Goal: Information Seeking & Learning: Learn about a topic

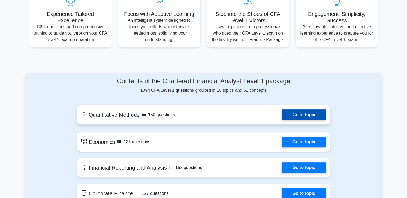
scroll to position [188, 0]
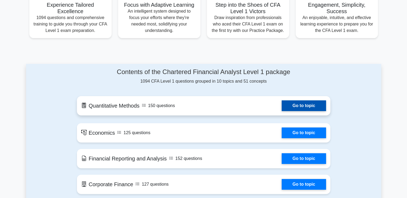
click at [296, 106] on link "Go to topic" at bounding box center [303, 105] width 44 height 11
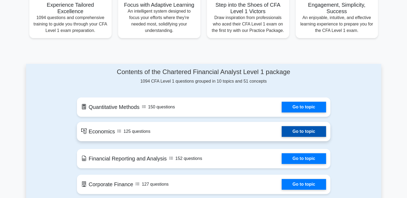
click at [297, 135] on link "Go to topic" at bounding box center [303, 131] width 44 height 11
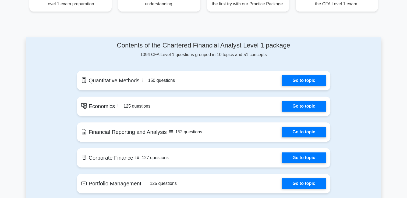
scroll to position [215, 0]
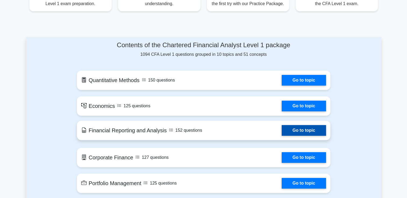
click at [295, 134] on link "Go to topic" at bounding box center [303, 130] width 44 height 11
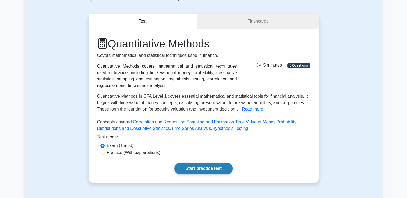
scroll to position [81, 0]
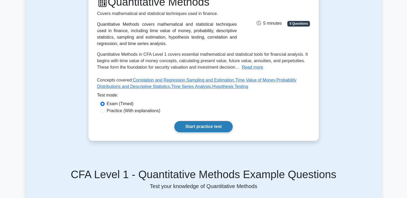
click at [208, 128] on link "Start practice test" at bounding box center [203, 126] width 58 height 11
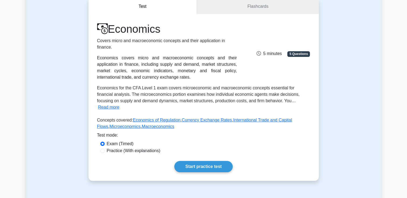
scroll to position [54, 0]
click at [195, 161] on link "Start practice test" at bounding box center [203, 166] width 58 height 11
click at [101, 149] on input "Practice (With explanations)" at bounding box center [102, 151] width 4 height 4
radio input "true"
click at [202, 161] on link "Start practice test" at bounding box center [203, 166] width 58 height 11
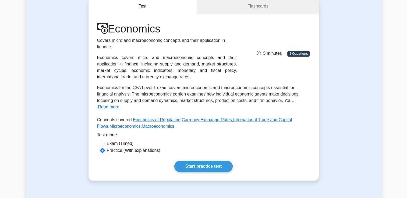
click at [128, 141] on label "Exam (Timed)" at bounding box center [120, 144] width 27 height 6
click at [105, 142] on input "Exam (Timed)" at bounding box center [102, 144] width 4 height 4
radio input "true"
click at [193, 164] on link "Start practice test" at bounding box center [203, 166] width 58 height 11
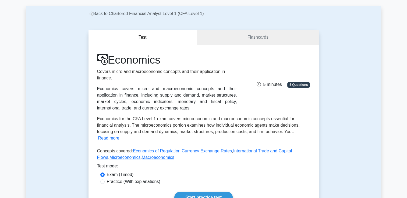
scroll to position [0, 0]
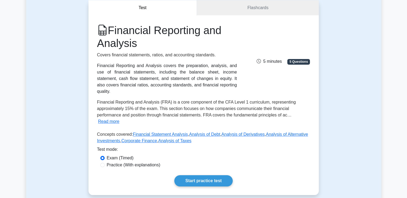
scroll to position [54, 0]
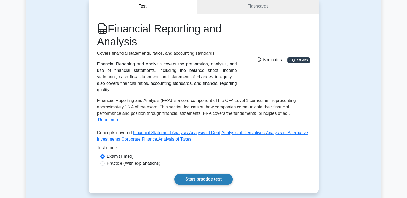
click at [215, 174] on link "Start practice test" at bounding box center [203, 179] width 58 height 11
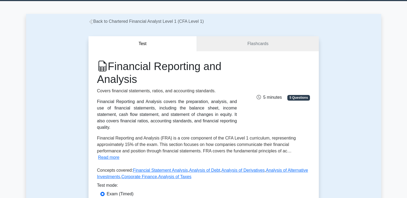
scroll to position [0, 0]
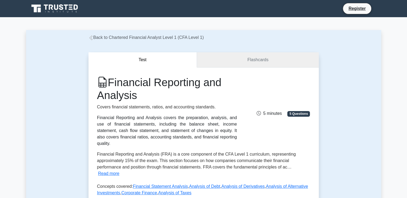
click at [247, 57] on link "Flashcards" at bounding box center [257, 59] width 121 height 15
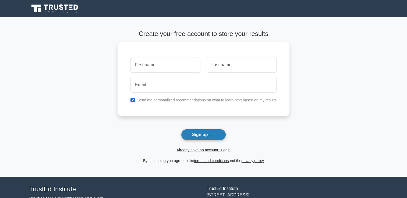
click at [205, 138] on button "Sign up" at bounding box center [203, 134] width 45 height 11
drag, startPoint x: 56, startPoint y: 98, endPoint x: 59, endPoint y: 96, distance: 3.9
click at [58, 97] on main "Create your free account to store your results Send me personalized recommendat…" at bounding box center [203, 97] width 407 height 160
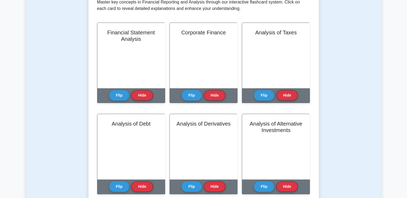
scroll to position [134, 0]
